Goal: Transaction & Acquisition: Purchase product/service

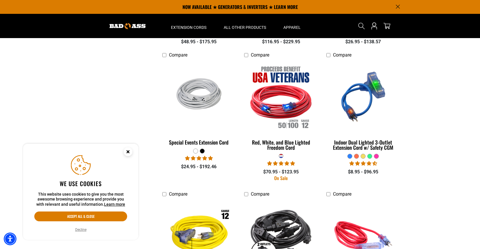
scroll to position [749, 0]
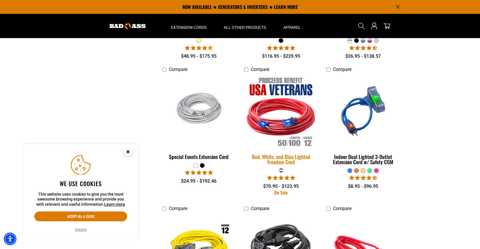
click at [293, 140] on img at bounding box center [281, 111] width 81 height 74
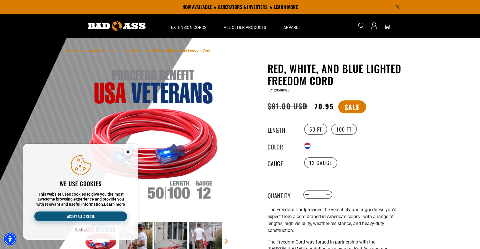
click at [93, 216] on button "Accept all & close" at bounding box center [80, 216] width 93 height 10
